Goal: Transaction & Acquisition: Purchase product/service

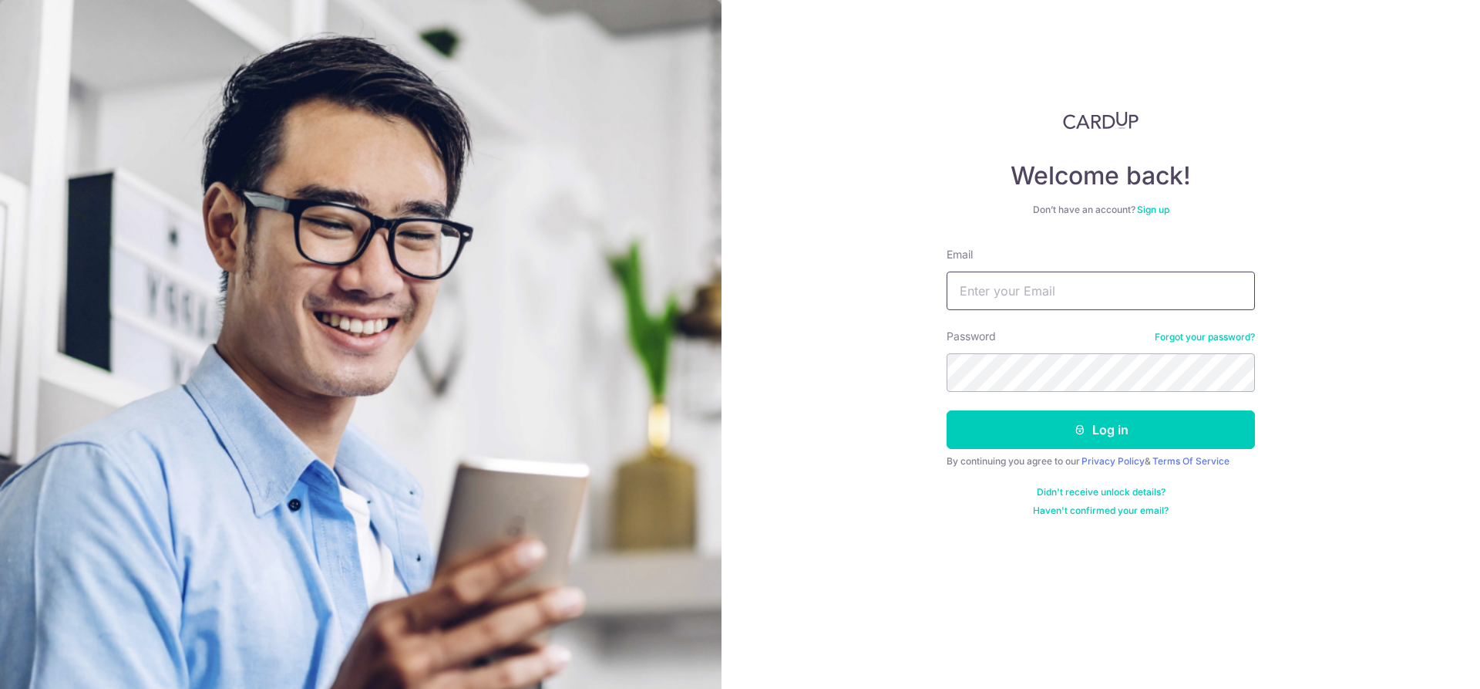
drag, startPoint x: 0, startPoint y: 0, endPoint x: 1002, endPoint y: 300, distance: 1046.3
click at [1002, 300] on input "Email" at bounding box center [1101, 290] width 308 height 39
type input "gazzo1980@yahoo.com"
click at [1011, 429] on button "Log in" at bounding box center [1101, 429] width 308 height 39
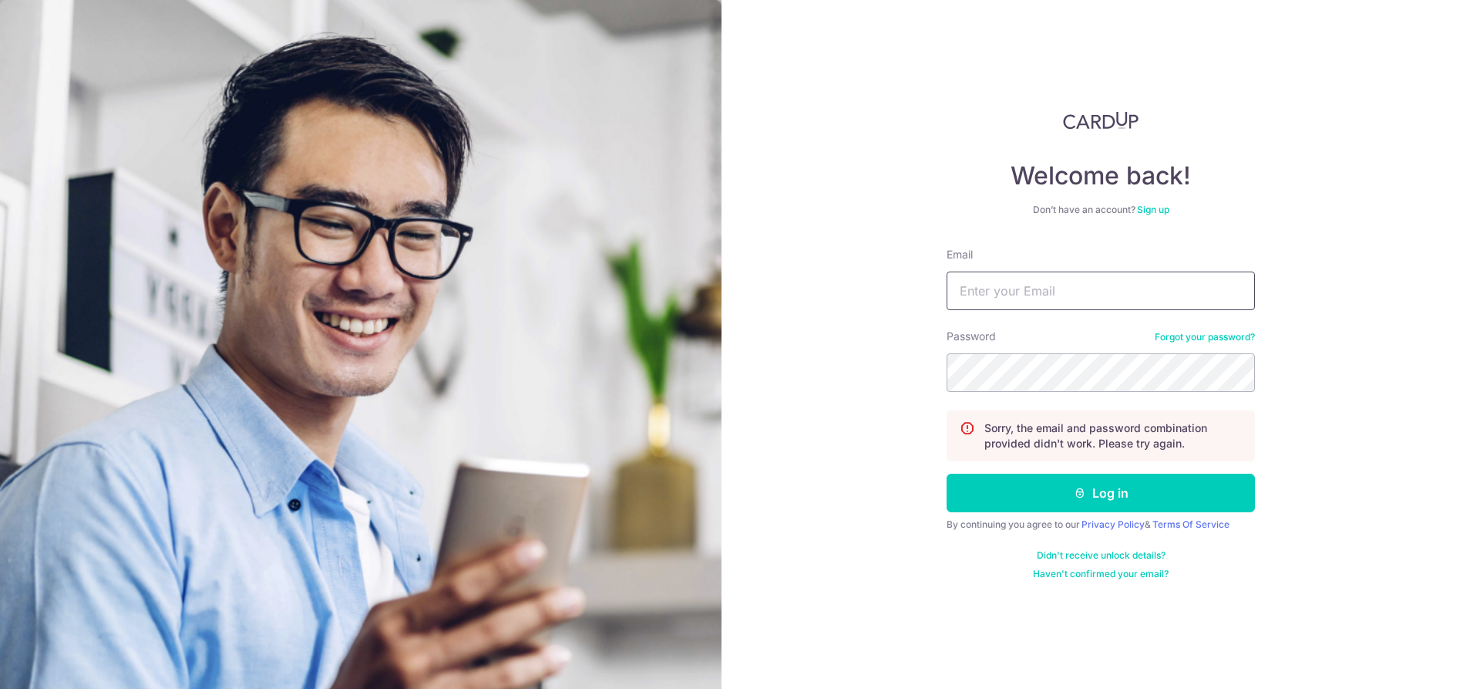
click at [1050, 285] on input "Email" at bounding box center [1101, 290] width 308 height 39
type input "gazzo1980@yahoo.com"
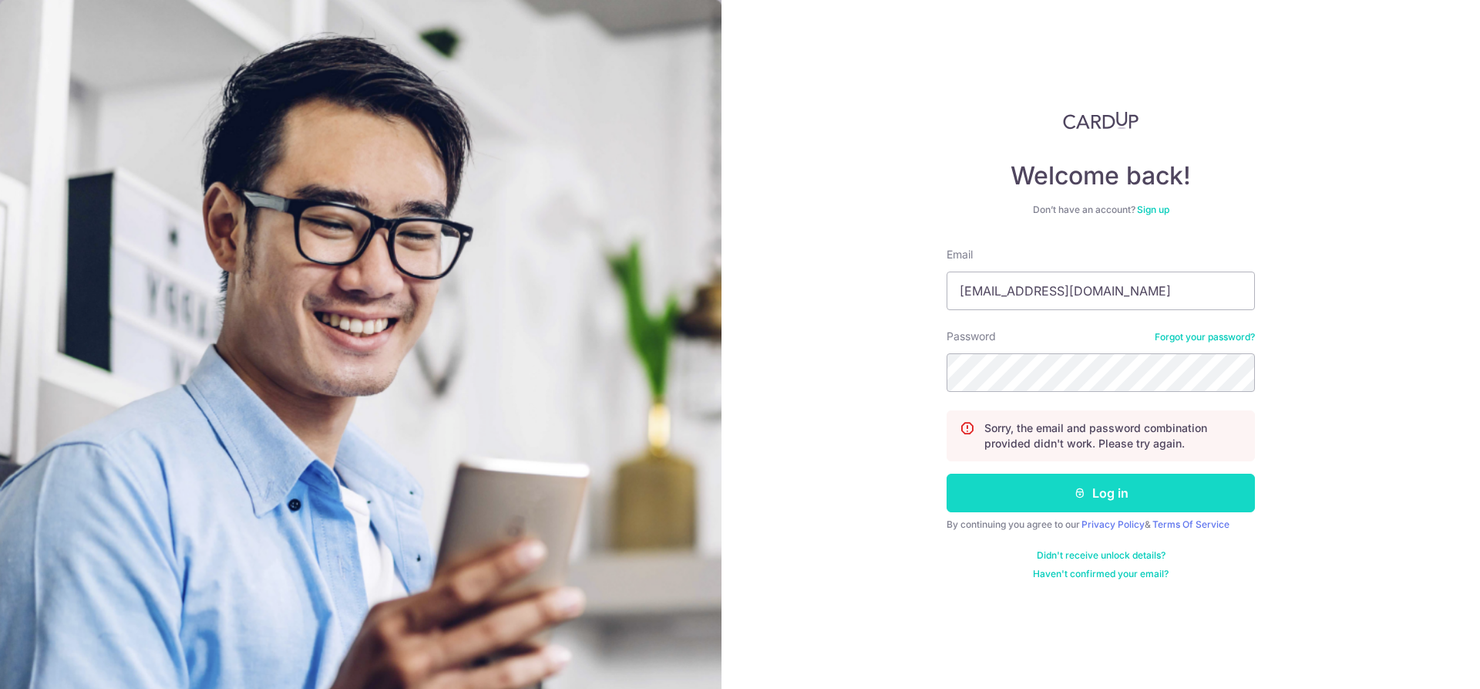
click at [1002, 493] on button "Log in" at bounding box center [1101, 492] width 308 height 39
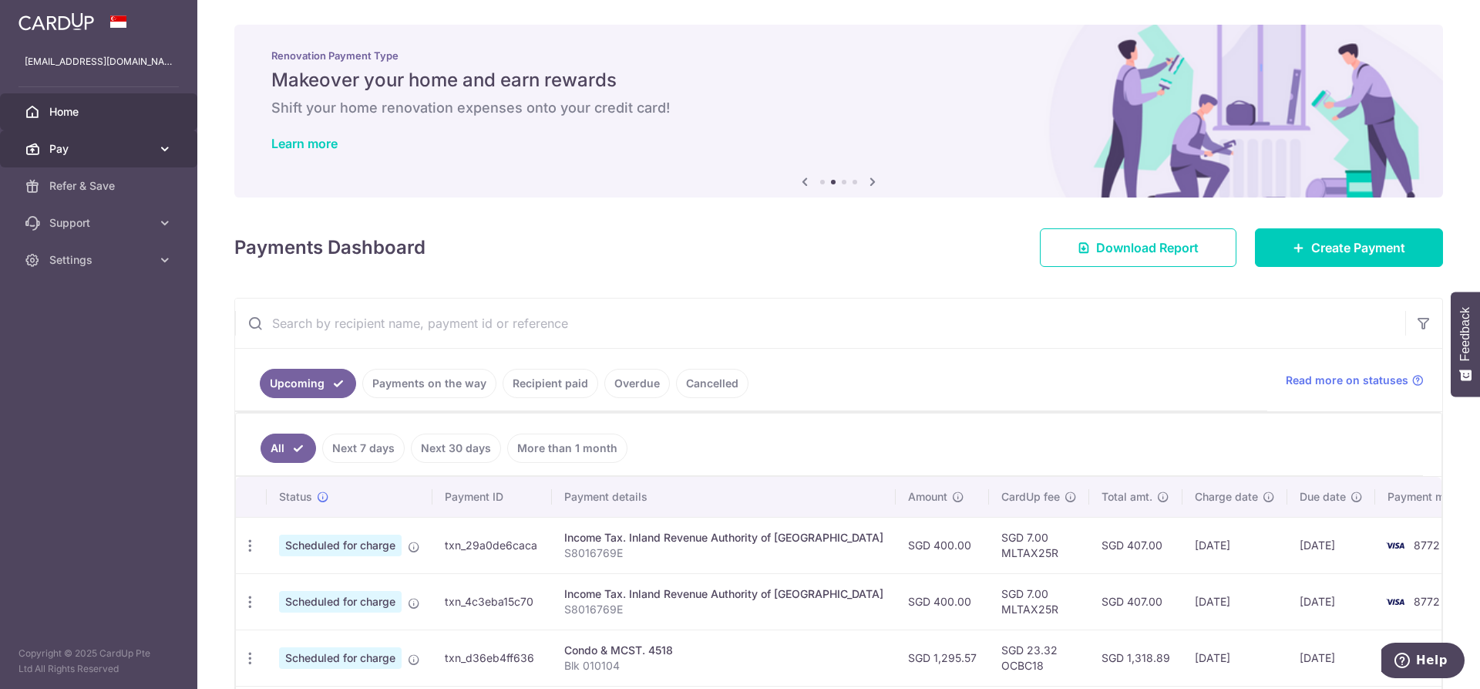
click at [65, 145] on span "Pay" at bounding box center [100, 148] width 102 height 15
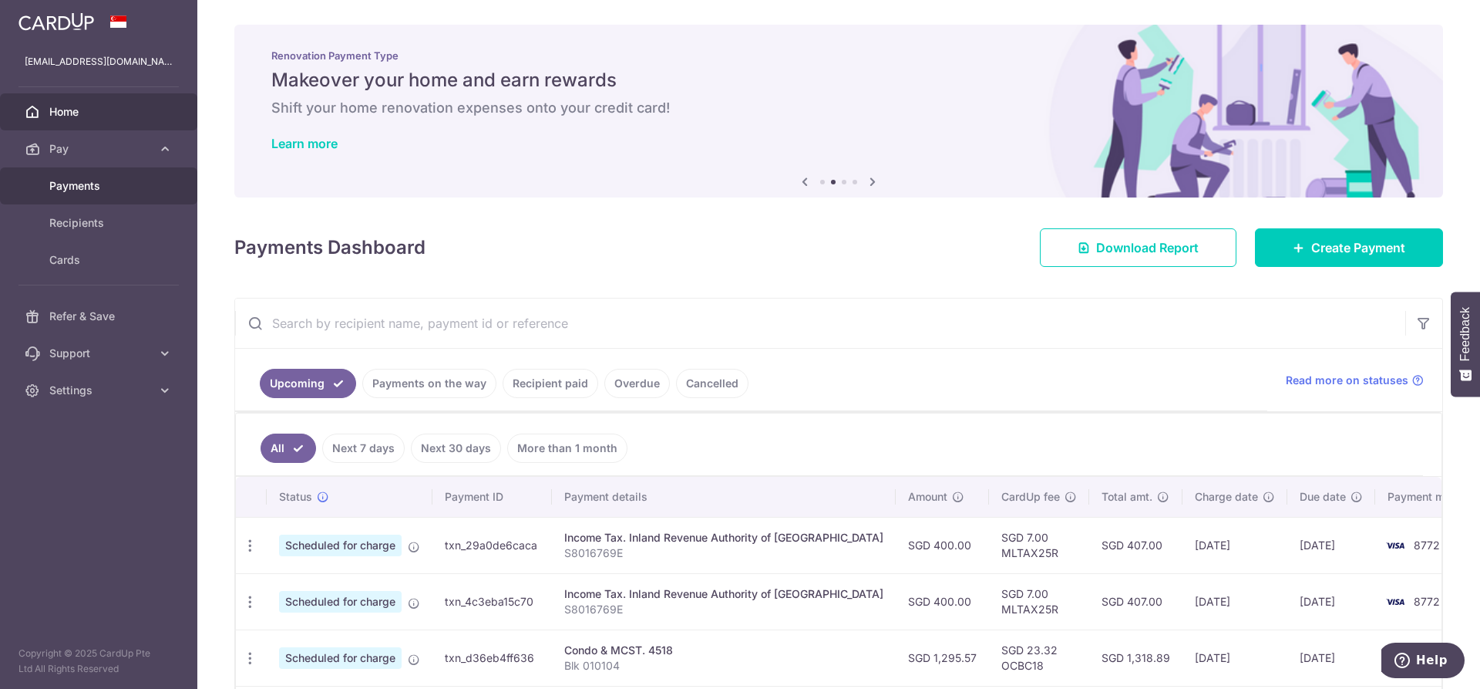
click at [56, 191] on span "Payments" at bounding box center [100, 185] width 102 height 15
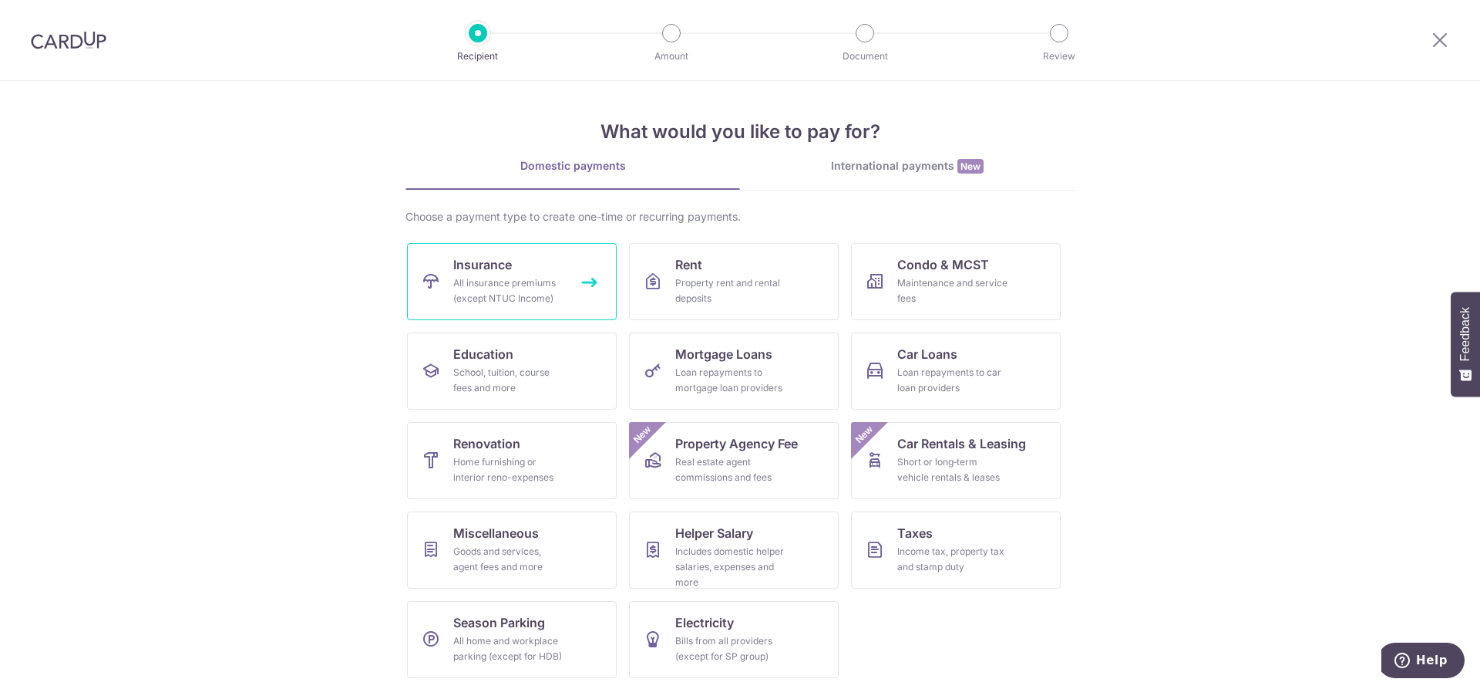
click at [490, 275] on div "All insurance premiums (except NTUC Income)" at bounding box center [508, 290] width 111 height 31
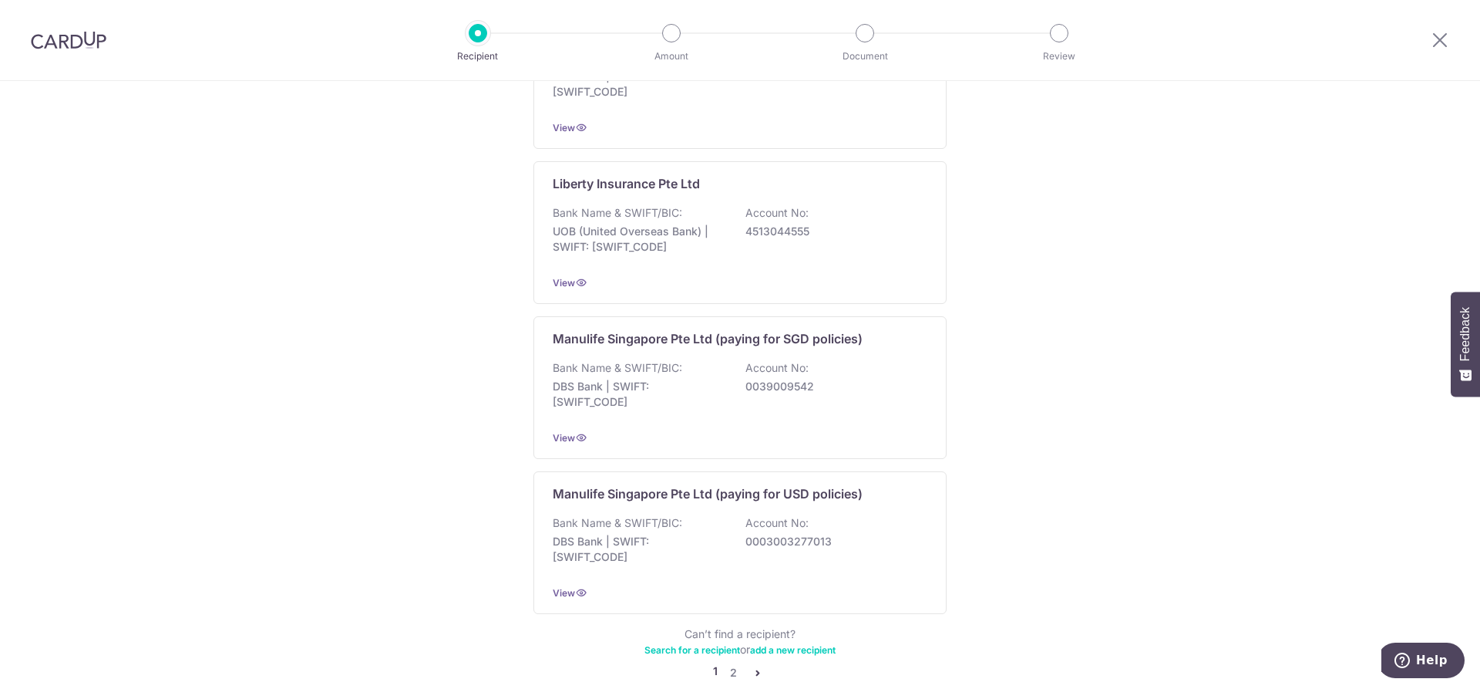
scroll to position [1417, 0]
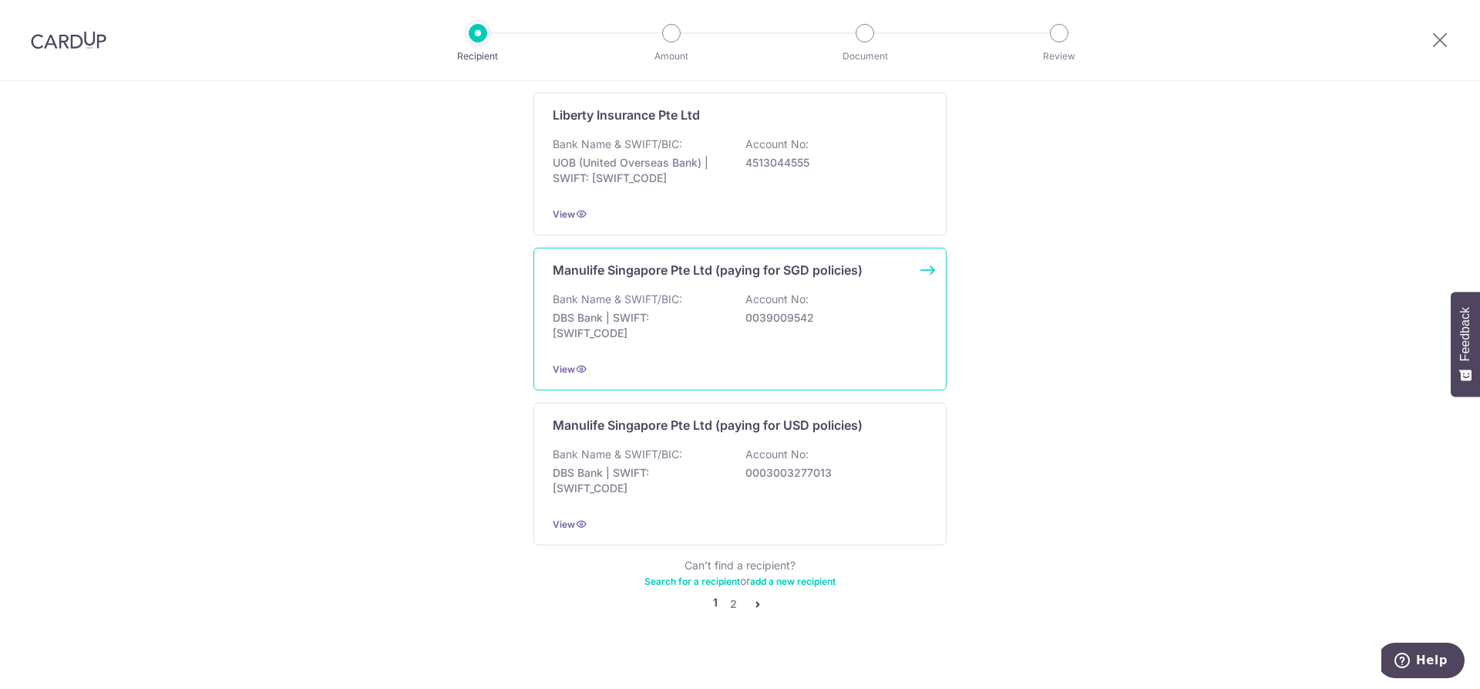
click at [703, 275] on div "Manulife Singapore Pte Ltd (paying for SGD policies) Bank Name & SWIFT/BIC: DBS…" at bounding box center [740, 319] width 413 height 143
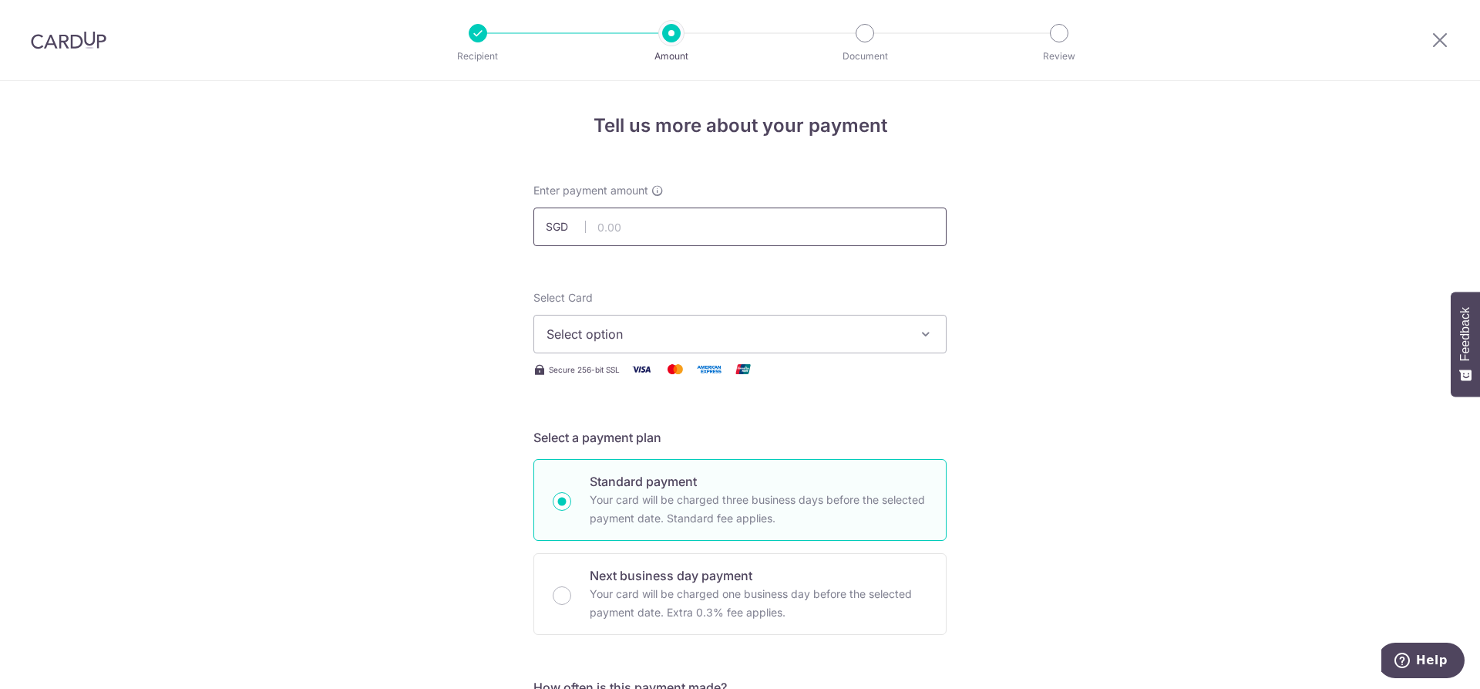
click at [633, 221] on input "text" at bounding box center [740, 226] width 413 height 39
type input "2,652.71"
click at [867, 346] on button "Select option" at bounding box center [740, 334] width 413 height 39
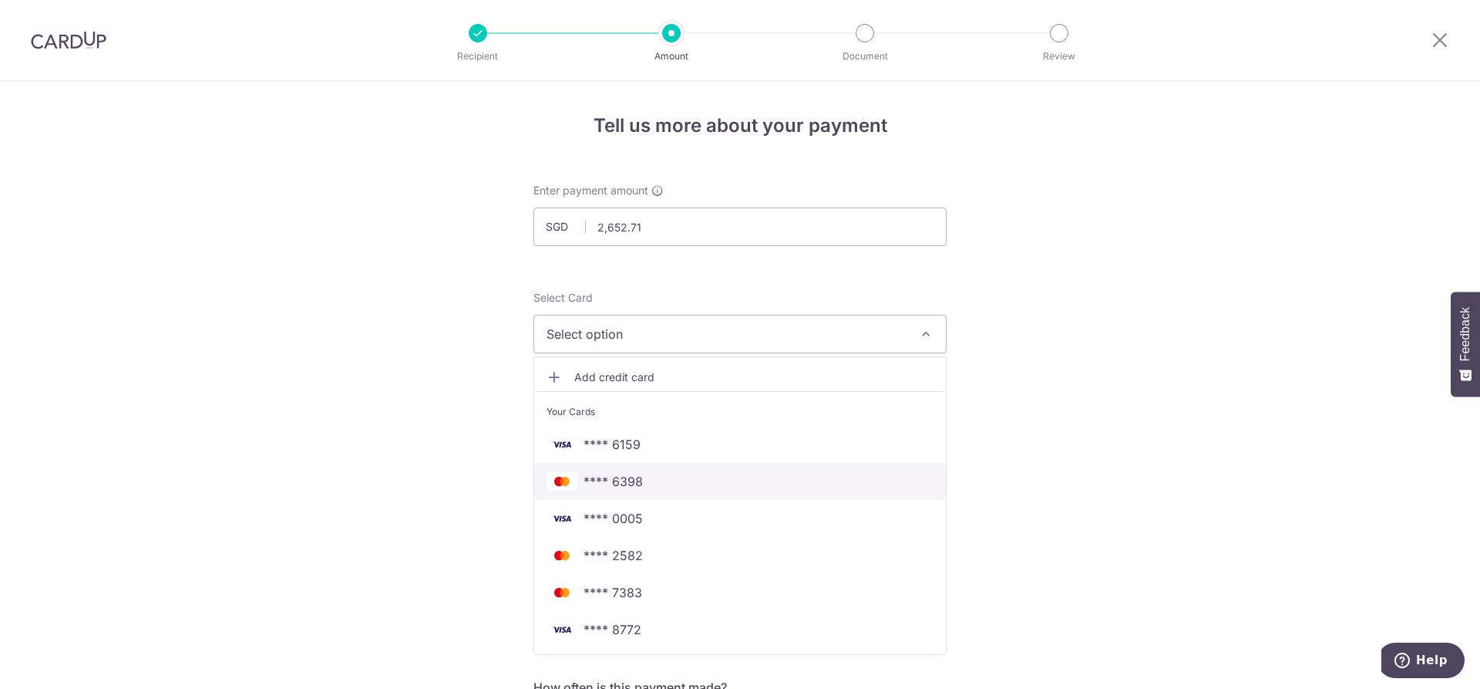
click at [595, 480] on span "**** 6398" at bounding box center [613, 481] width 59 height 19
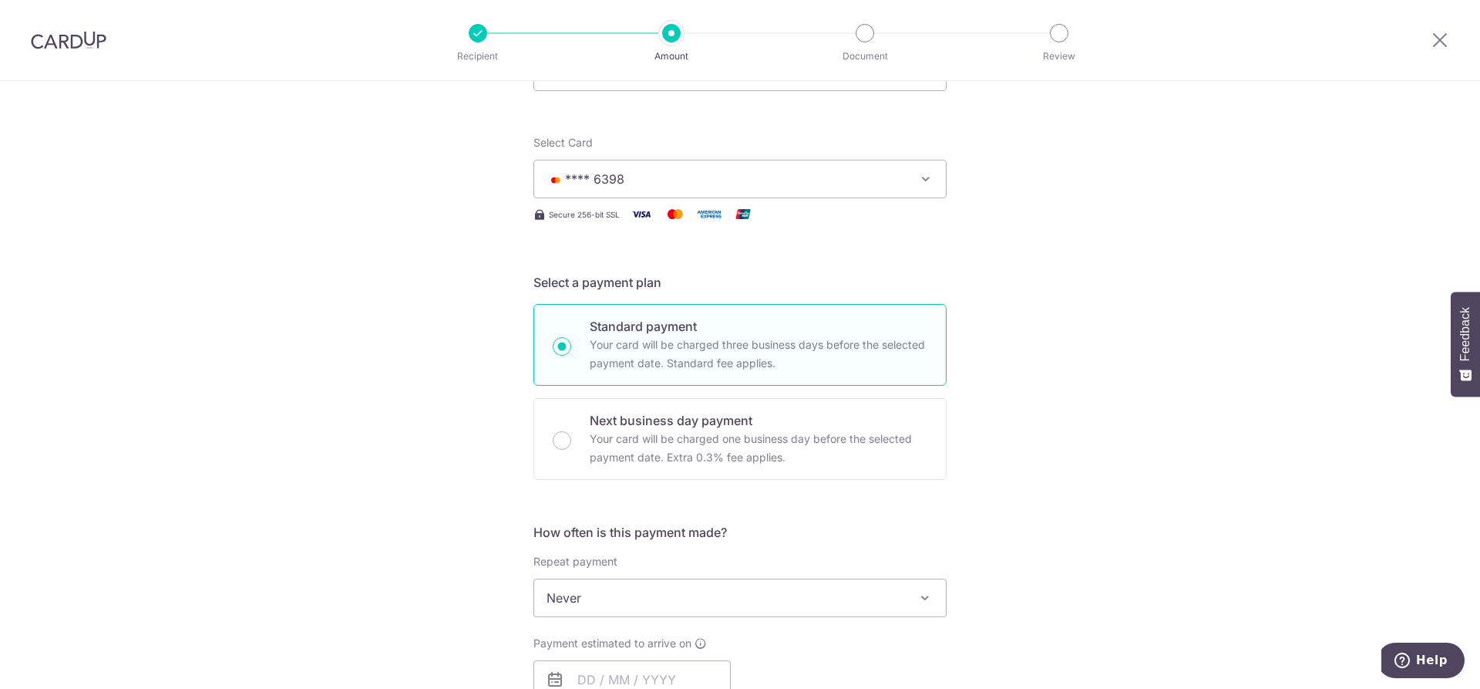
scroll to position [261, 0]
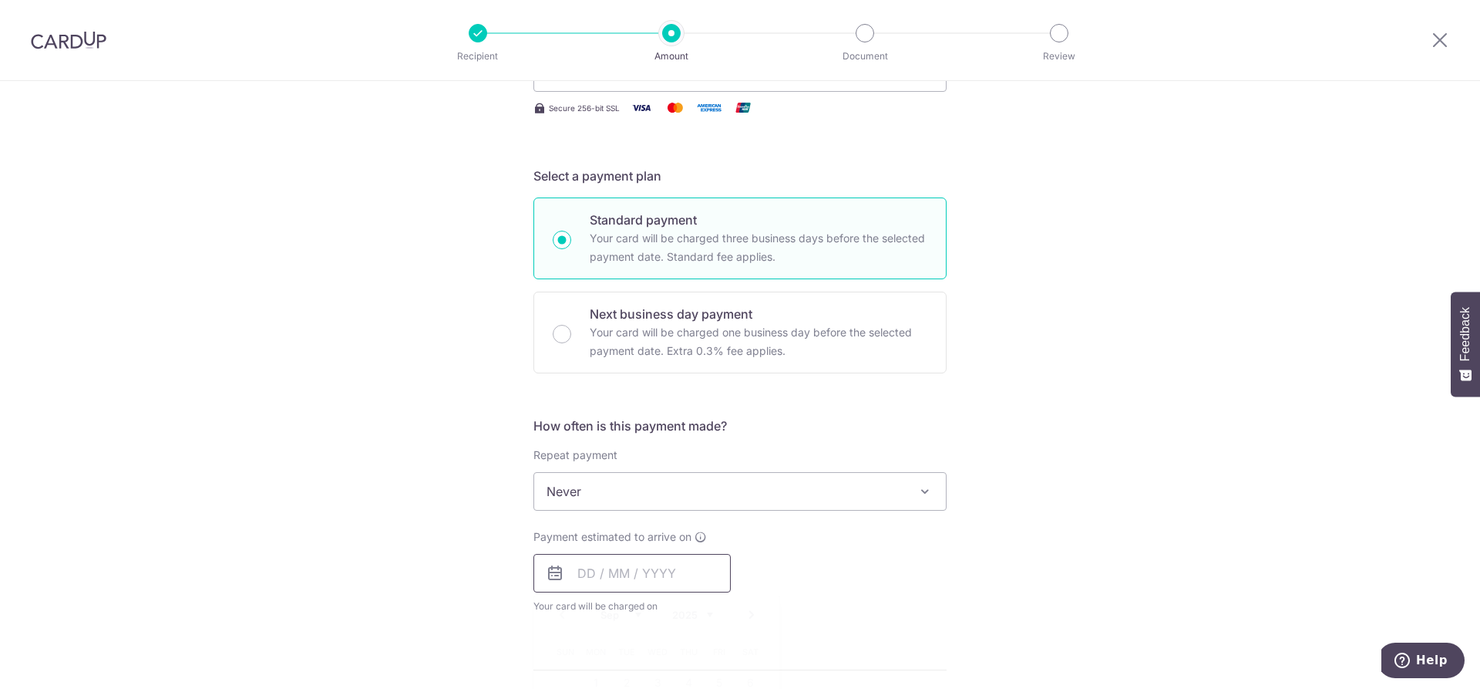
click at [632, 574] on input "text" at bounding box center [632, 573] width 197 height 39
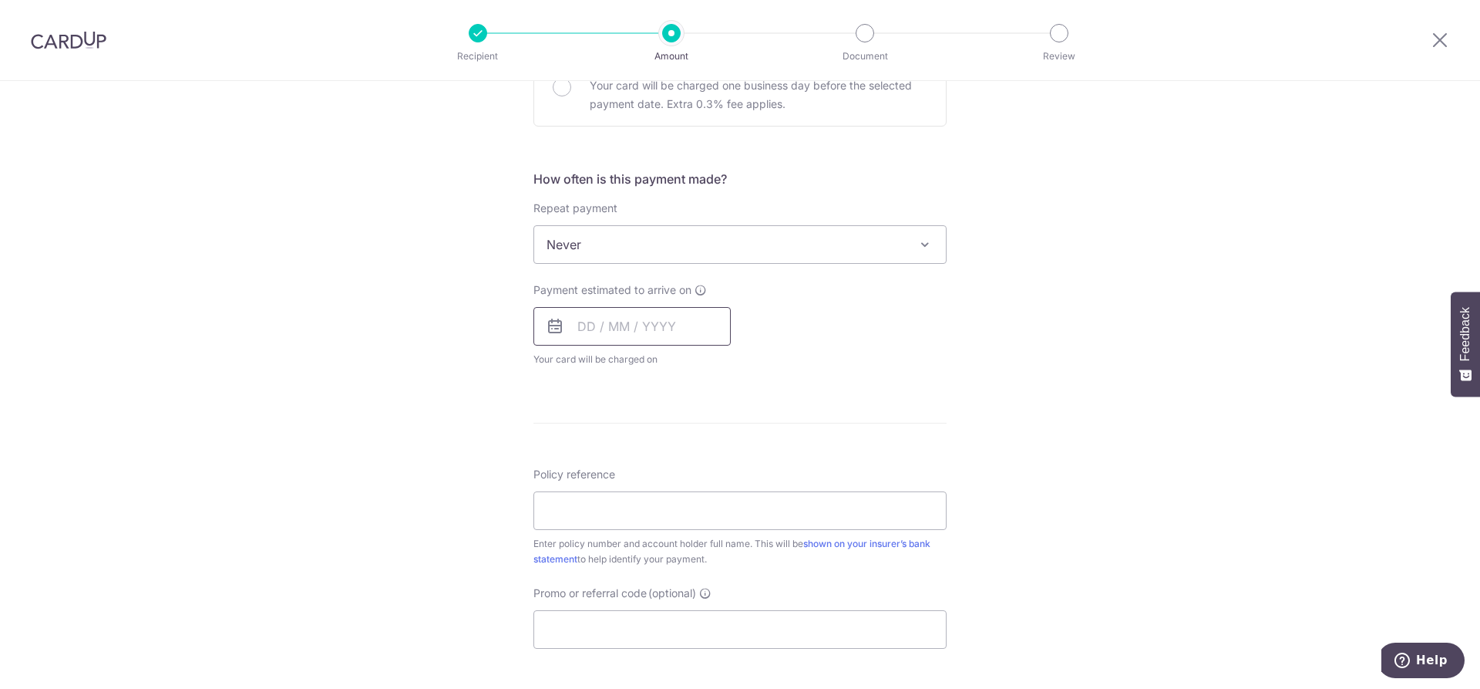
scroll to position [510, 0]
click at [650, 332] on input "text" at bounding box center [632, 324] width 197 height 39
click at [675, 384] on form "Enter payment amount SGD 2,652.71 2652.71 Select Card **** 6398 Add credit card…" at bounding box center [740, 283] width 413 height 1221
click at [642, 328] on input "text" at bounding box center [632, 324] width 197 height 39
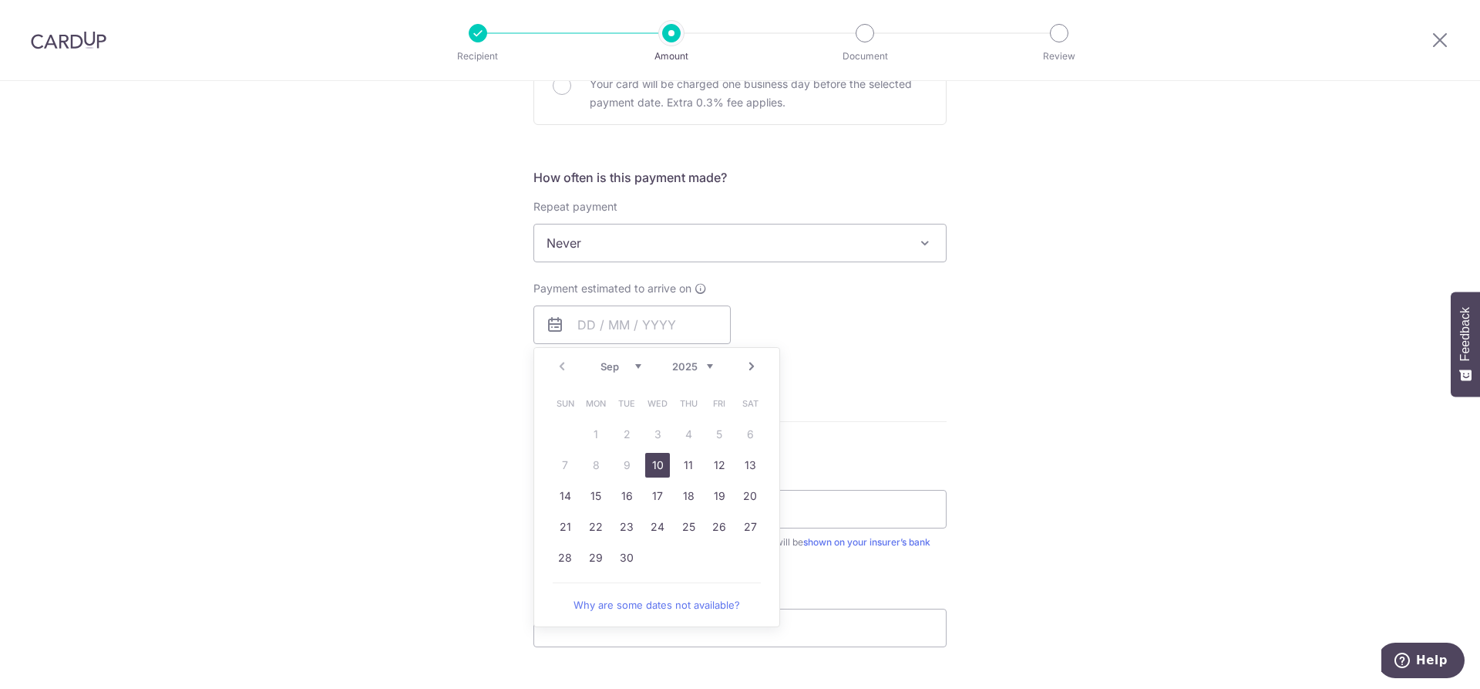
click at [652, 470] on link "10" at bounding box center [657, 465] width 25 height 25
type input "10/09/2025"
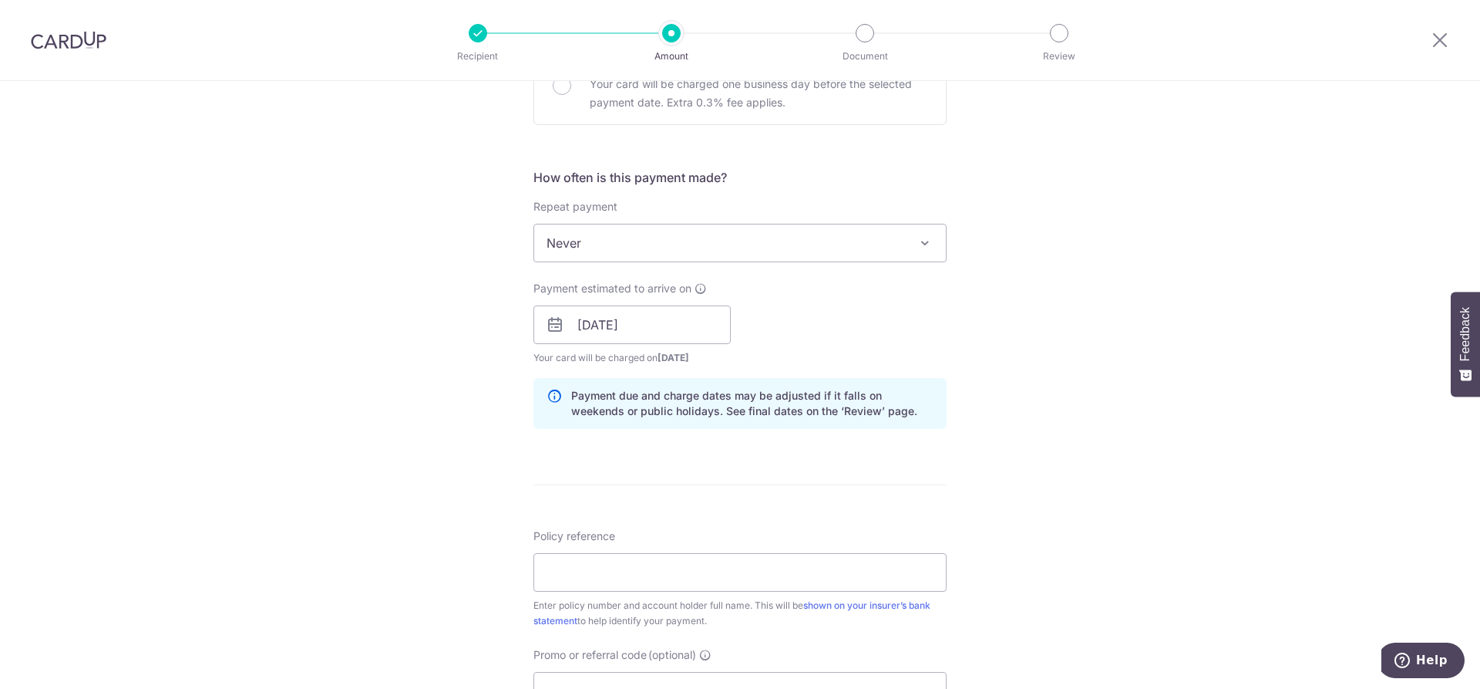
click at [652, 470] on form "Enter payment amount SGD 2,652.71 2652.71 Select Card **** 6398 Add credit card…" at bounding box center [740, 315] width 413 height 1284
click at [574, 581] on input "Policy reference" at bounding box center [740, 572] width 413 height 39
paste input "1492709385"
type input "1492709385"
click at [1183, 477] on div "Tell us more about your payment Enter payment amount SGD 2,652.71 2652.71 Selec…" at bounding box center [740, 300] width 1480 height 1458
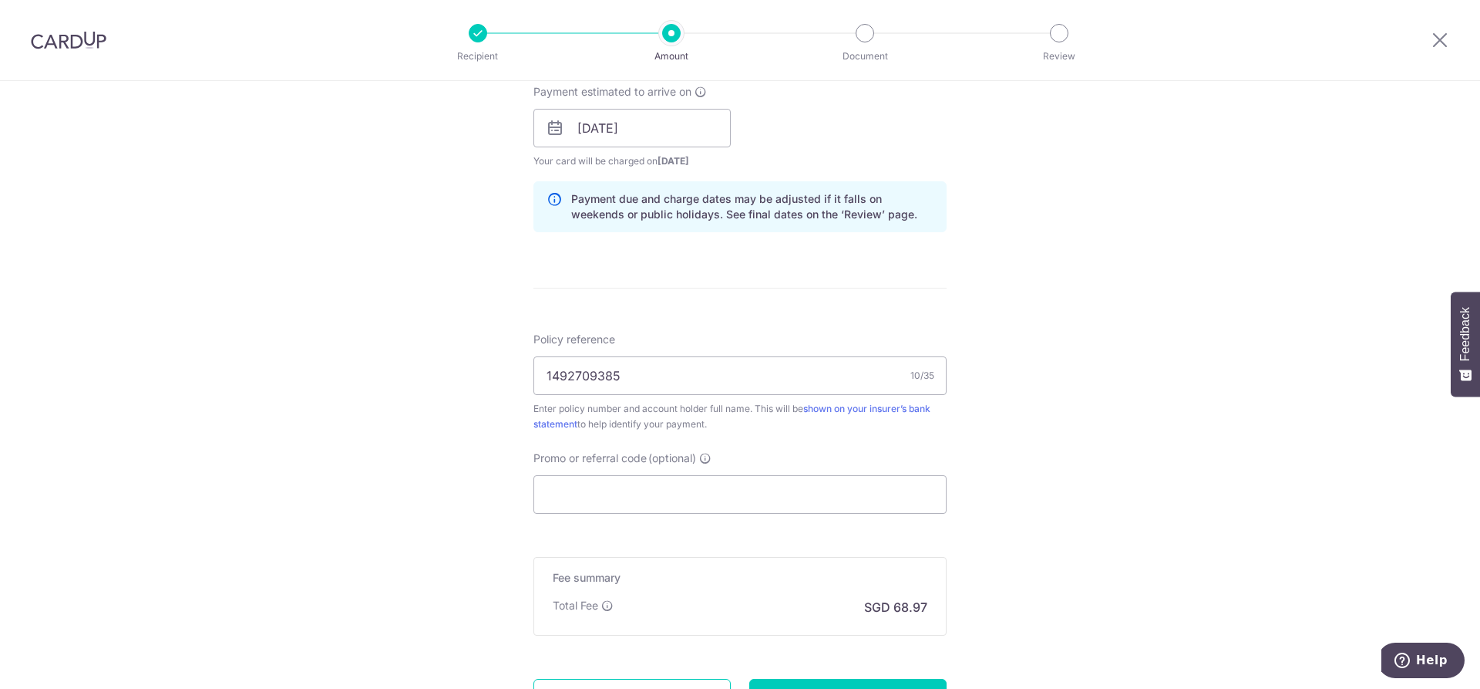
scroll to position [712, 0]
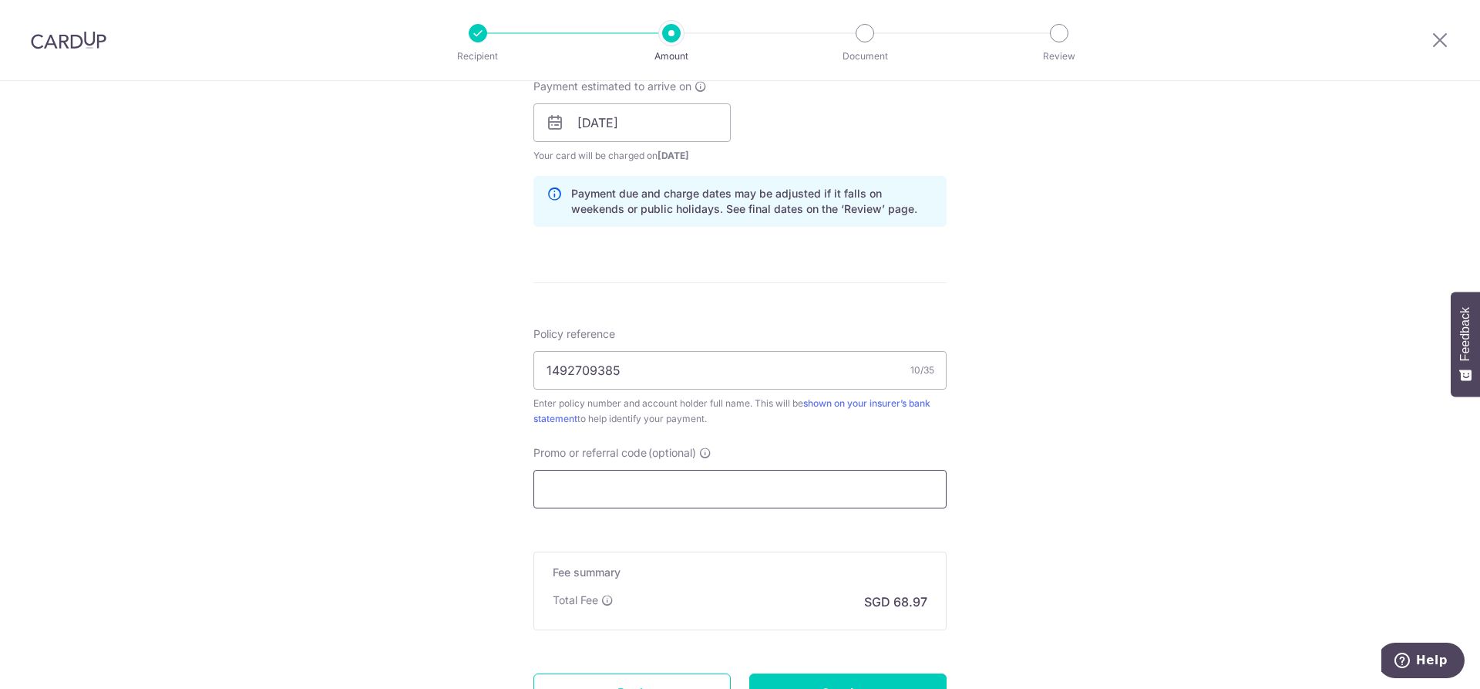
click at [649, 483] on input "Promo or referral code (optional)" at bounding box center [740, 489] width 413 height 39
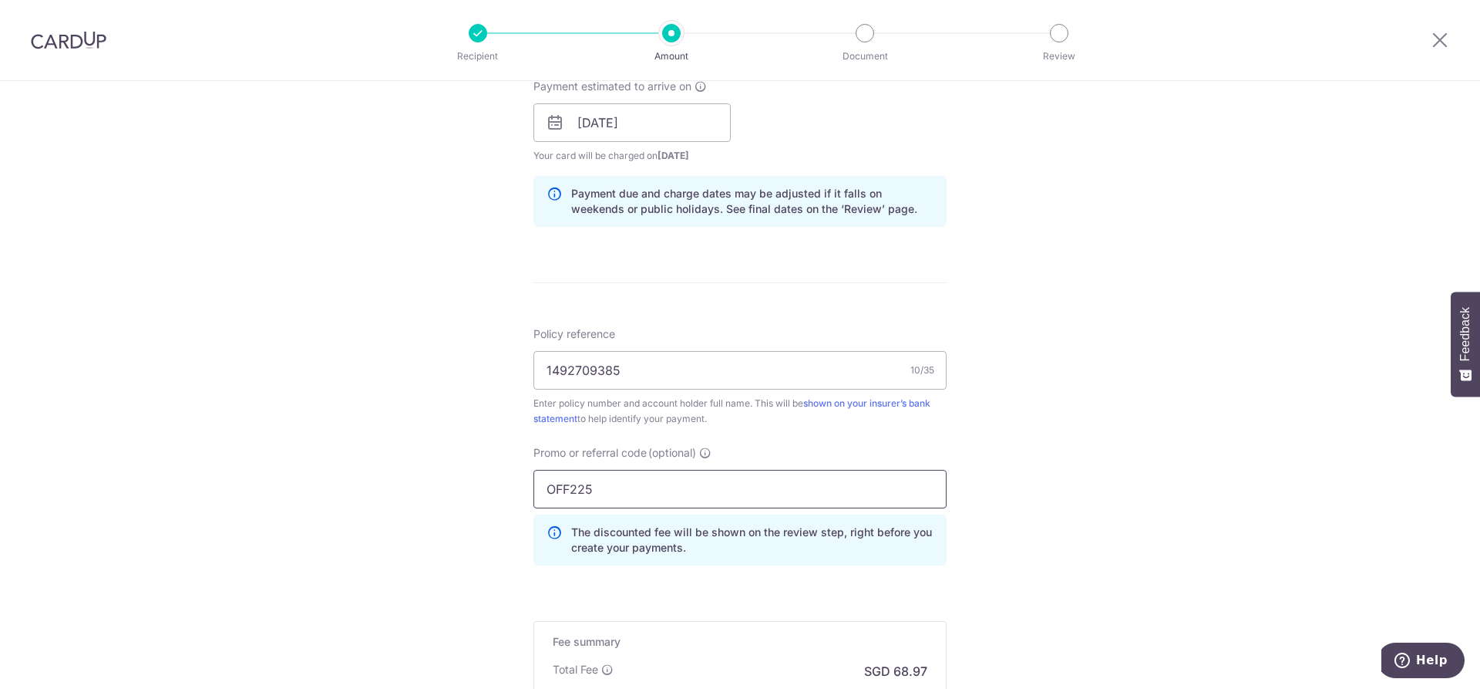
type input "OFF225"
click at [1148, 428] on div "Tell us more about your payment Enter payment amount SGD 2,652.71 2652.71 Selec…" at bounding box center [740, 132] width 1480 height 1527
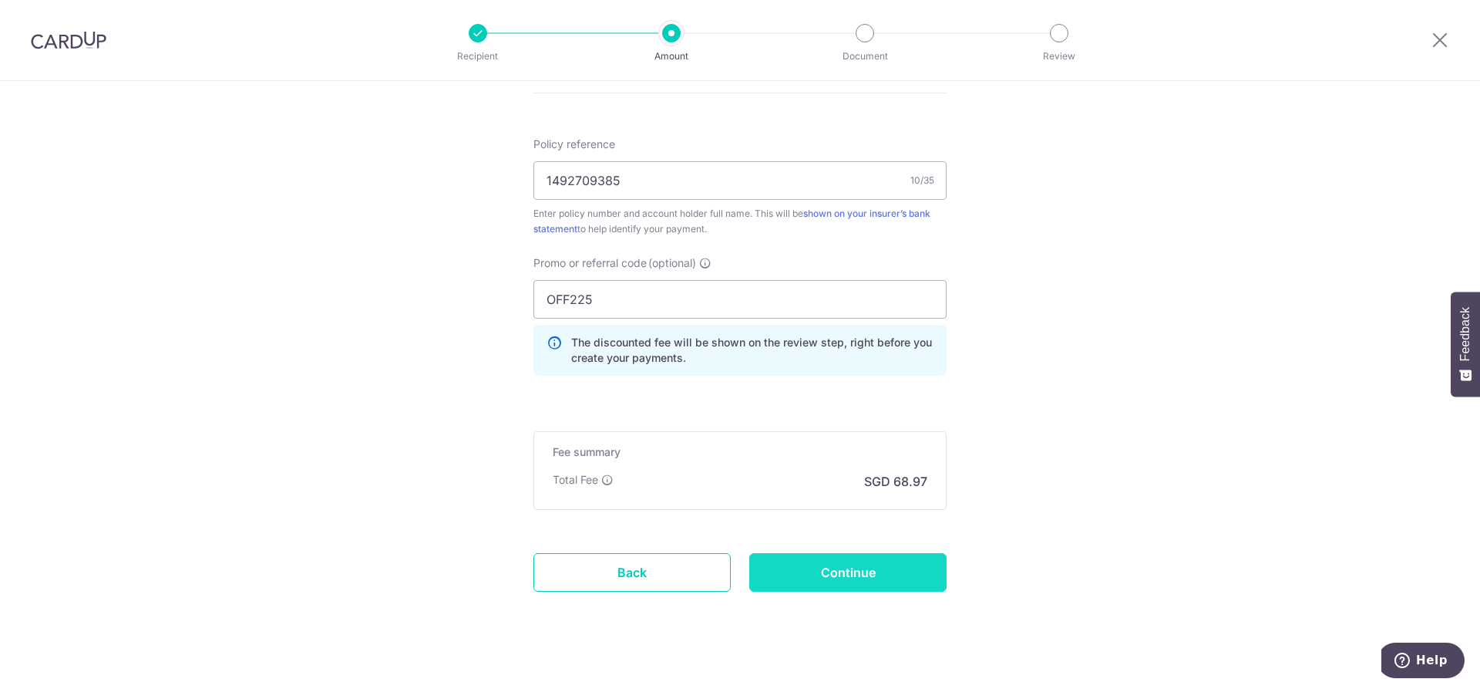
click at [876, 576] on input "Continue" at bounding box center [847, 572] width 197 height 39
type input "Create Schedule"
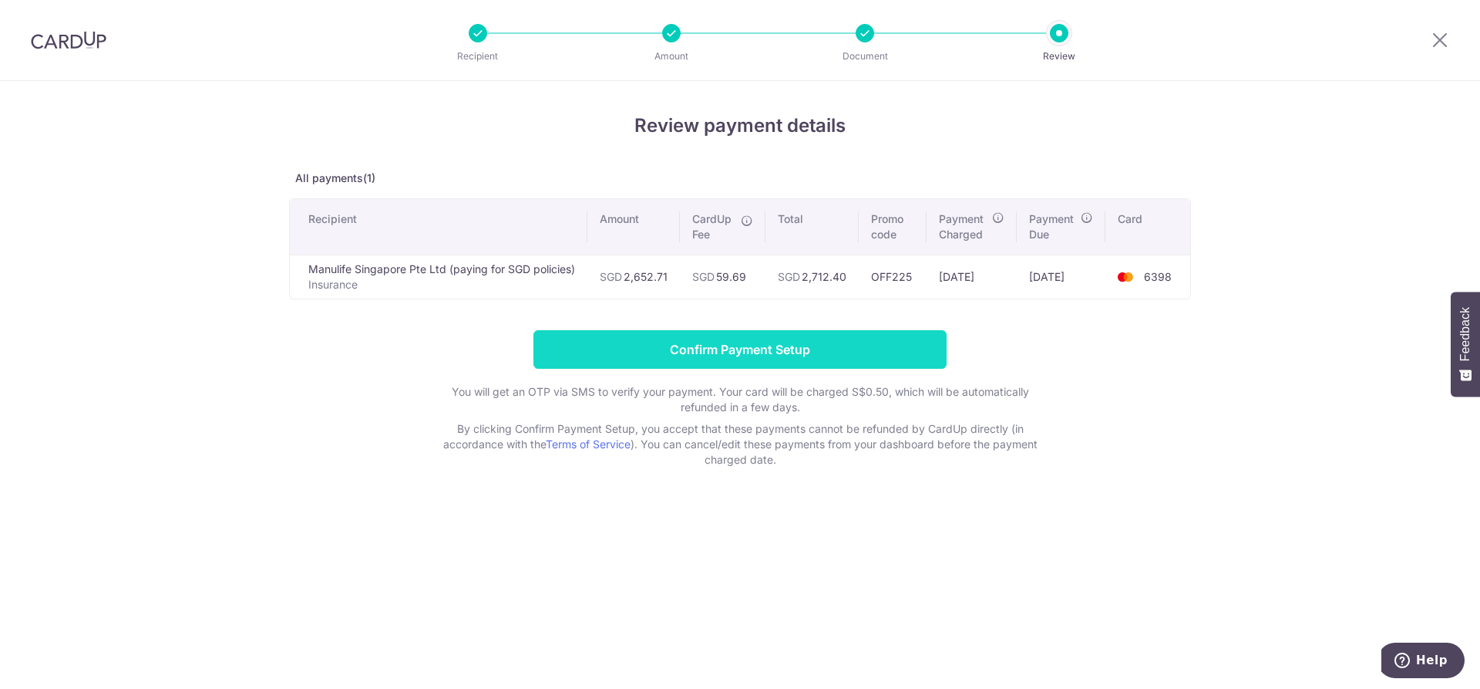
click at [812, 352] on input "Confirm Payment Setup" at bounding box center [740, 349] width 413 height 39
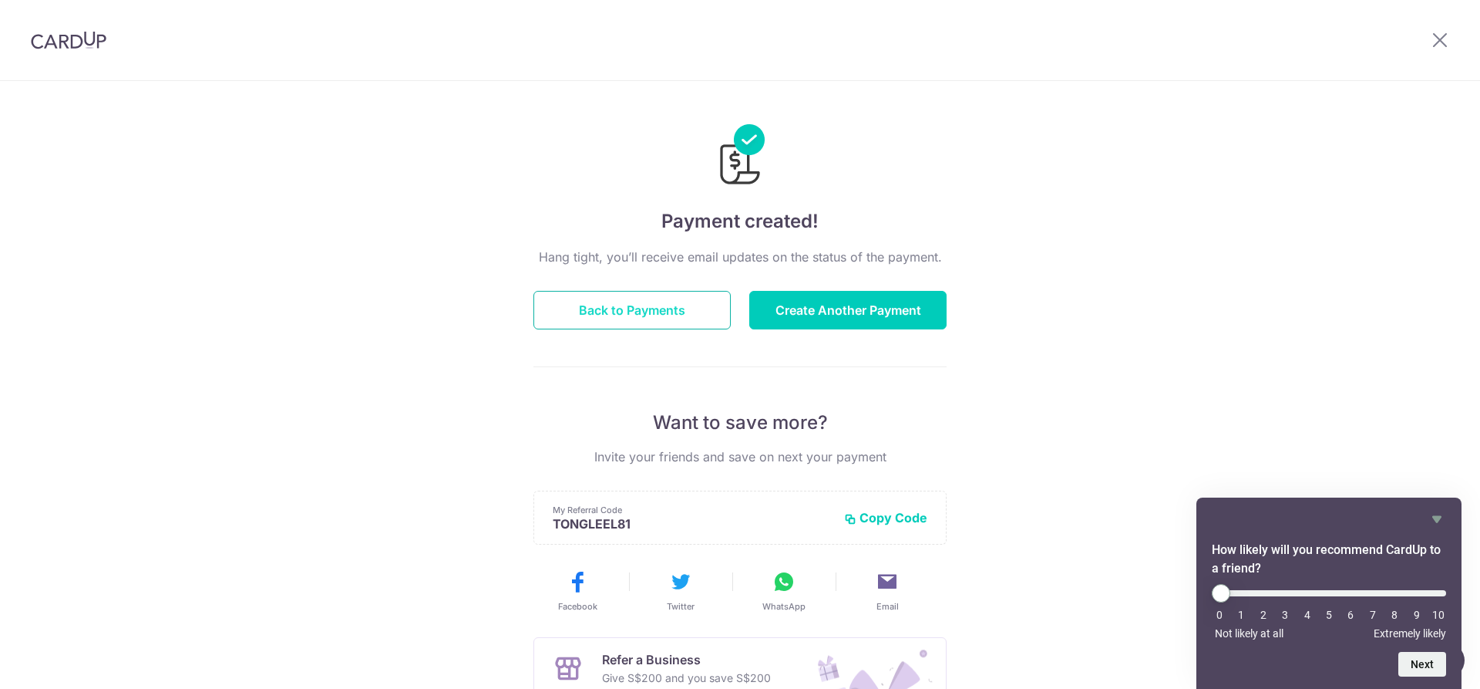
click at [616, 308] on button "Back to Payments" at bounding box center [632, 310] width 197 height 39
